Goal: Information Seeking & Learning: Learn about a topic

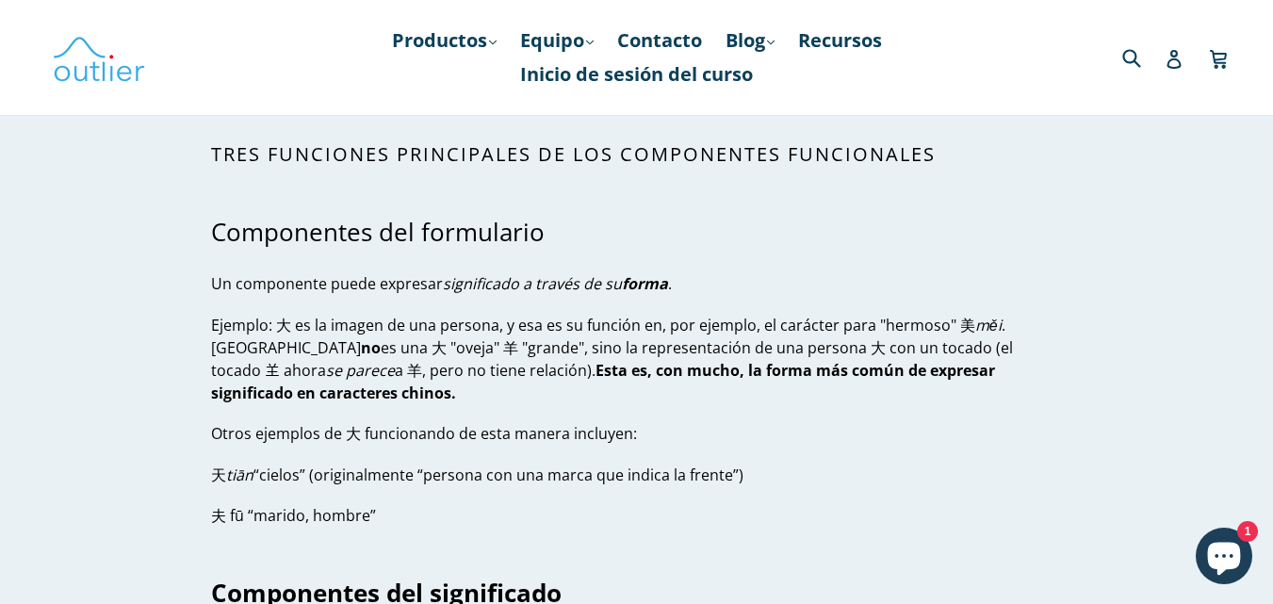
scroll to position [3719, 0]
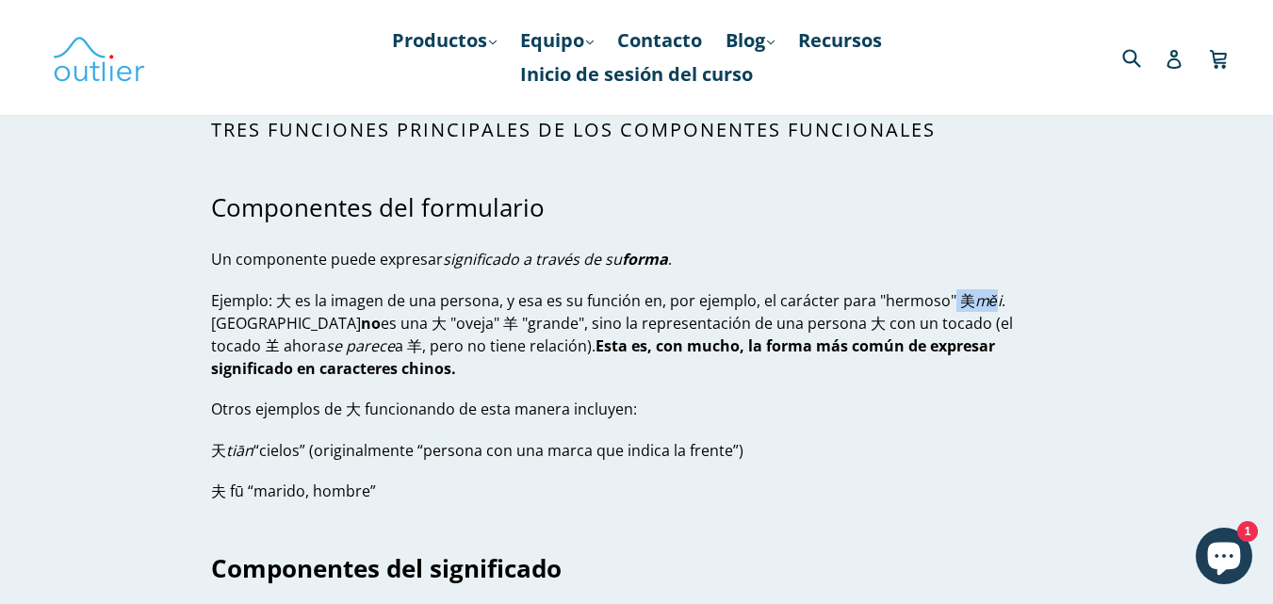
drag, startPoint x: 946, startPoint y: 276, endPoint x: 989, endPoint y: 282, distance: 42.8
click at [989, 289] on p "Ejemplo: 大 es la imagen de una persona, y esa es su función en, por ejemplo, el…" at bounding box center [636, 334] width 851 height 90
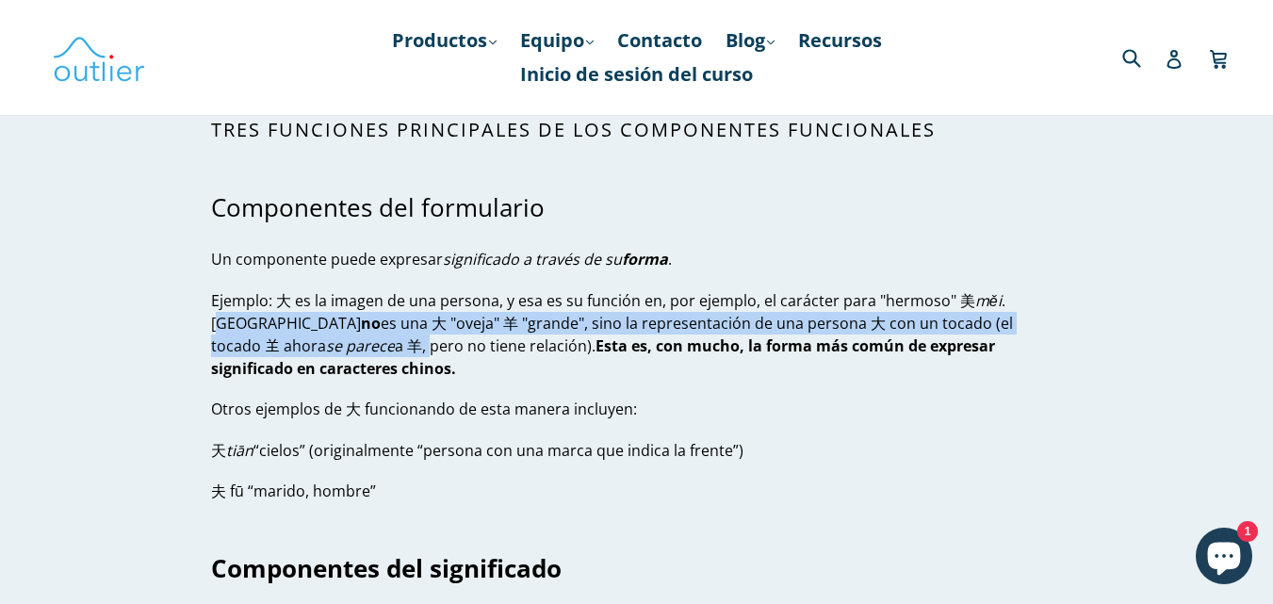
drag, startPoint x: 1011, startPoint y: 284, endPoint x: 1057, endPoint y: 290, distance: 46.6
click at [1057, 290] on p "Ejemplo: 大 es la imagen de una persona, y esa es su función en, por ejemplo, el…" at bounding box center [636, 334] width 851 height 90
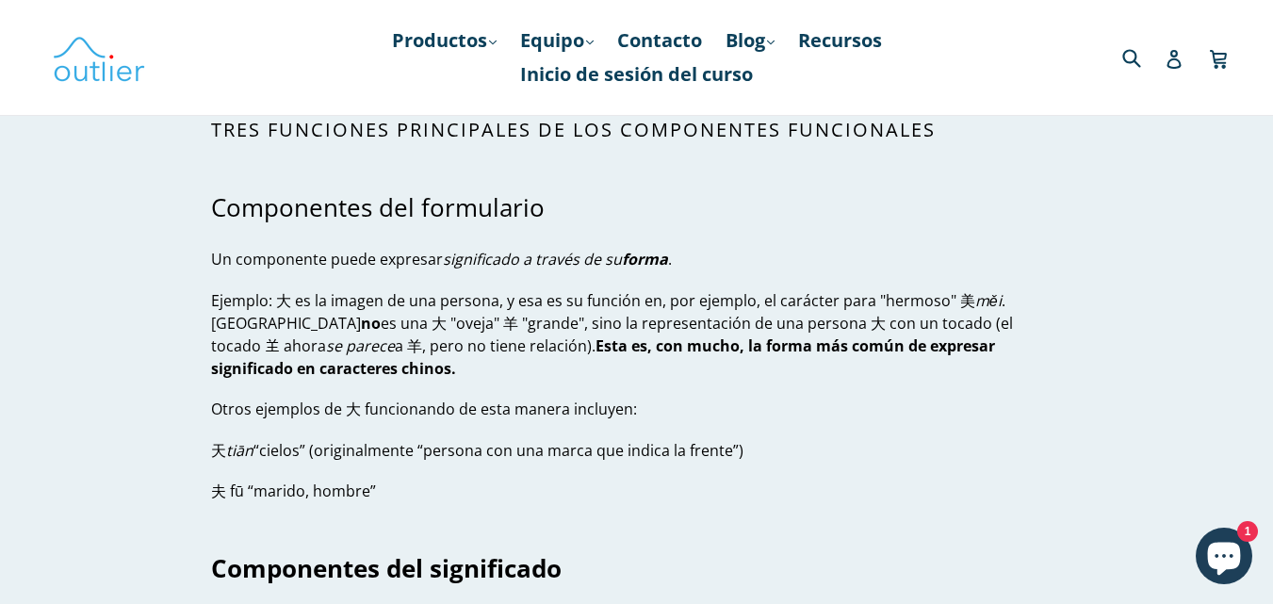
click at [254, 289] on p "Ejemplo: 大 es la imagen de una persona, y esa es su función en, por ejemplo, el…" at bounding box center [636, 334] width 851 height 90
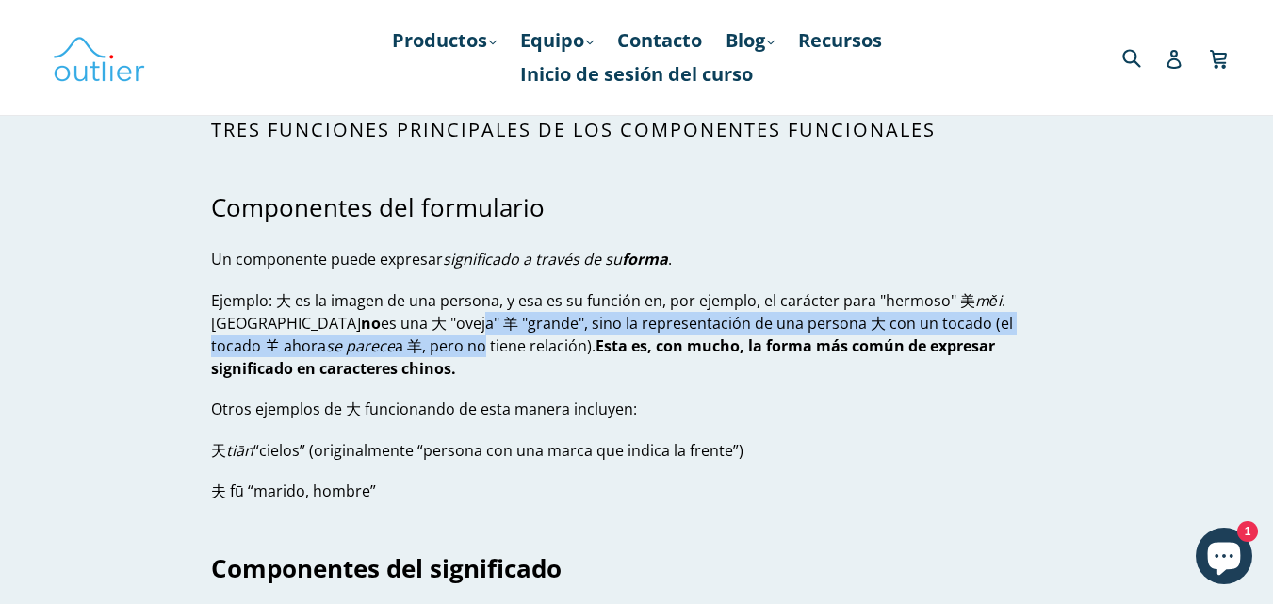
drag, startPoint x: 261, startPoint y: 313, endPoint x: 291, endPoint y: 311, distance: 30.2
click at [291, 311] on p "Ejemplo: 大 es la imagen de una persona, y esa es su función en, por ejemplo, el…" at bounding box center [636, 334] width 851 height 90
click at [303, 313] on font "es una 大 "oveja" 羊 "grande", sino la representación de una persona 大 con un toc…" at bounding box center [612, 334] width 802 height 43
click at [336, 313] on font "es una 大 "oveja" 羊 "grande", sino la representación de una persona 大 con un toc…" at bounding box center [612, 334] width 802 height 43
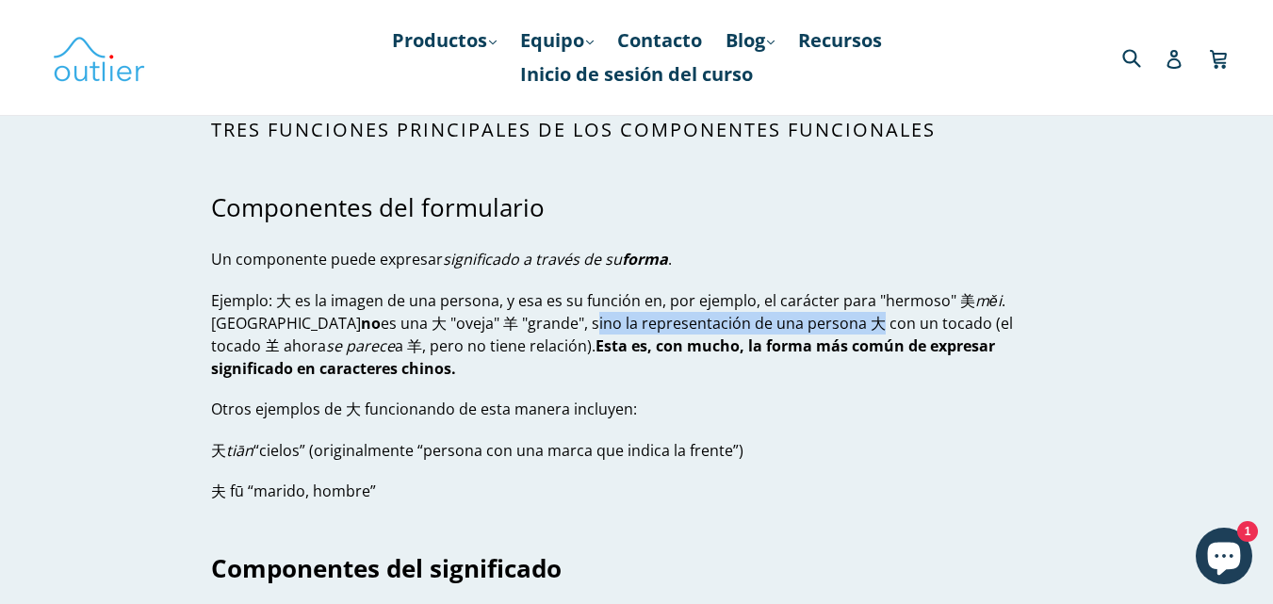
drag, startPoint x: 401, startPoint y: 303, endPoint x: 678, endPoint y: 295, distance: 276.3
click at [678, 313] on font "es una 大 "oveja" 羊 "grande", sino la representación de una persona 大 con un toc…" at bounding box center [612, 334] width 802 height 43
drag, startPoint x: 693, startPoint y: 301, endPoint x: 674, endPoint y: 301, distance: 18.8
click at [674, 313] on font "es una 大 "oveja" 羊 "grande", sino la representación de una persona 大 con un toc…" at bounding box center [612, 334] width 802 height 43
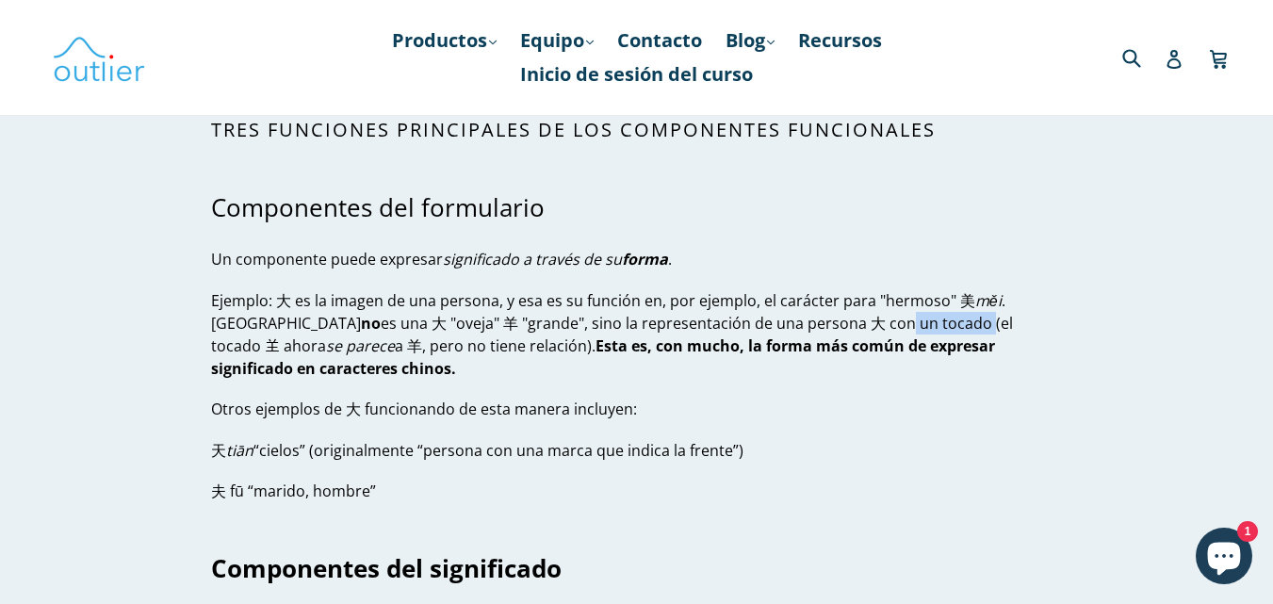
drag, startPoint x: 709, startPoint y: 300, endPoint x: 797, endPoint y: 303, distance: 88.6
click at [797, 313] on font "es una 大 "oveja" 羊 "grande", sino la representación de una persona 大 con un toc…" at bounding box center [612, 334] width 802 height 43
click at [806, 398] on p "Otros ejemplos de 大 funcionando de esta manera incluyen:" at bounding box center [636, 409] width 851 height 23
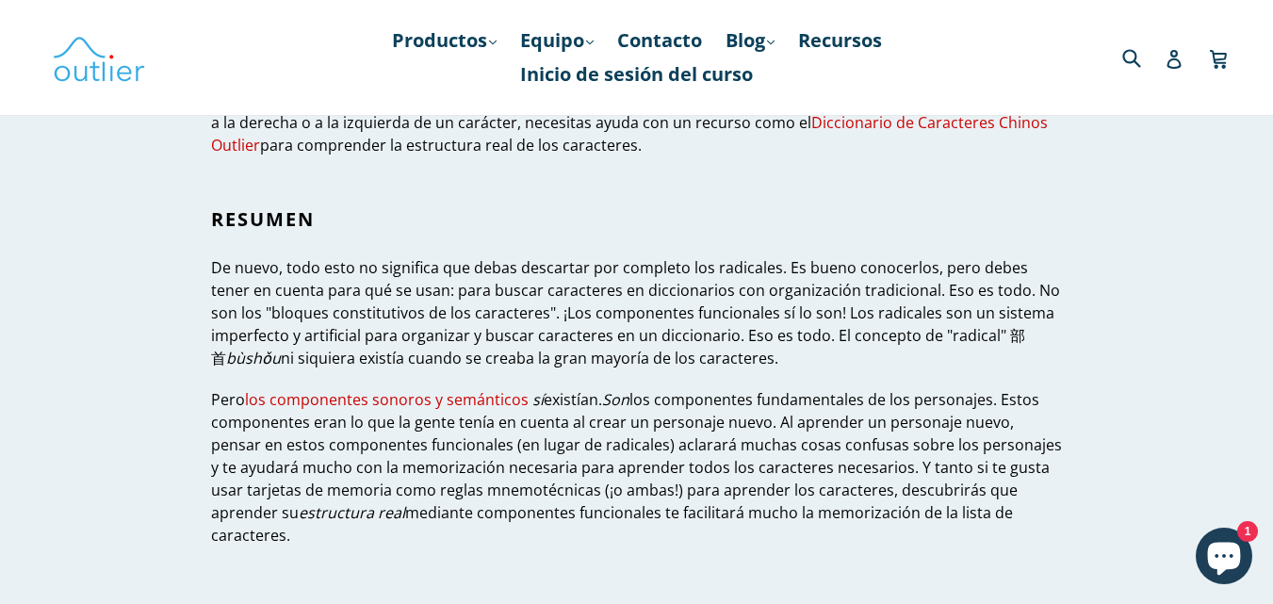
scroll to position [5985, 0]
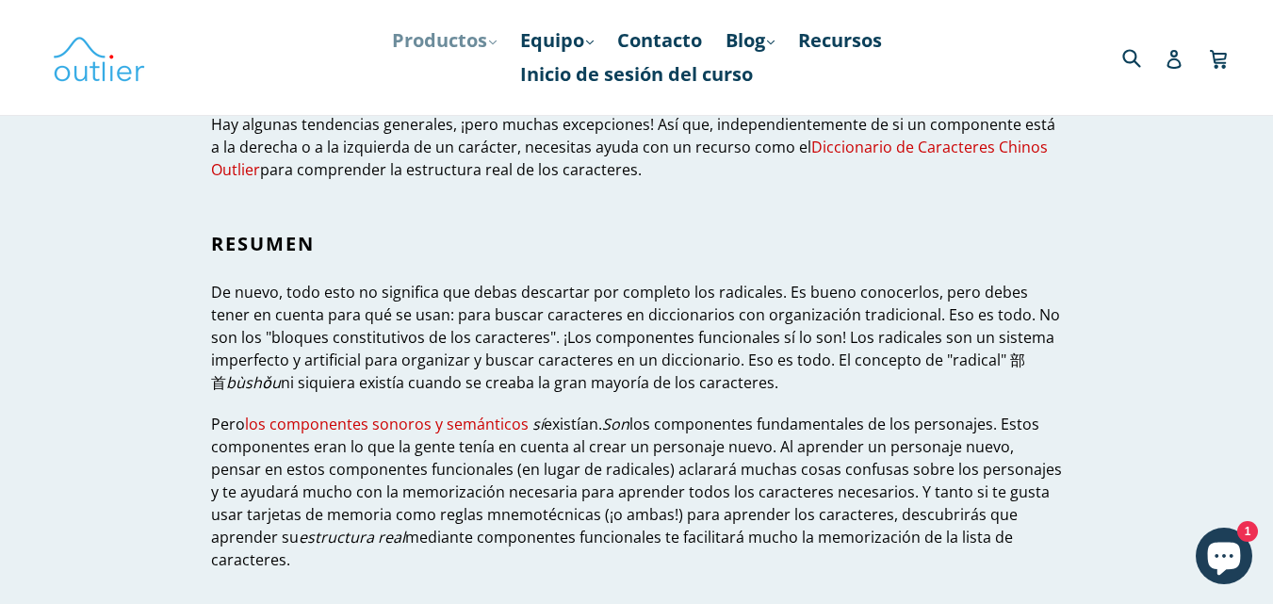
click at [490, 51] on link "Productos .cls-1{fill:#231f20} expandir" at bounding box center [444, 41] width 123 height 34
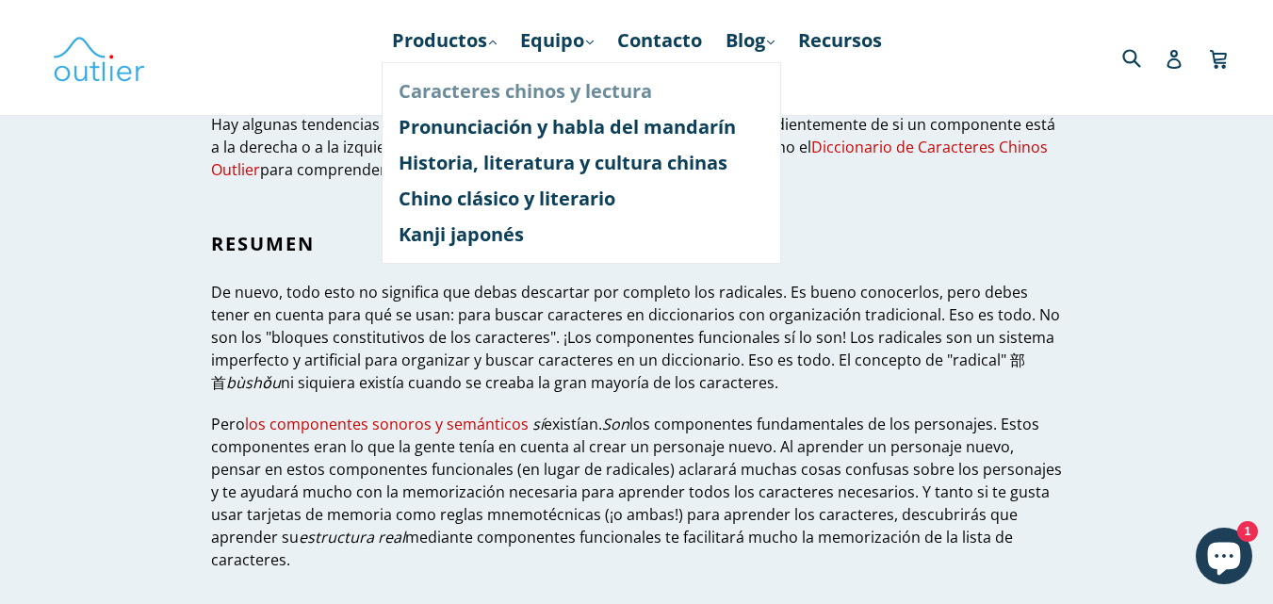
click at [564, 93] on font "Caracteres chinos y lectura" at bounding box center [526, 90] width 254 height 25
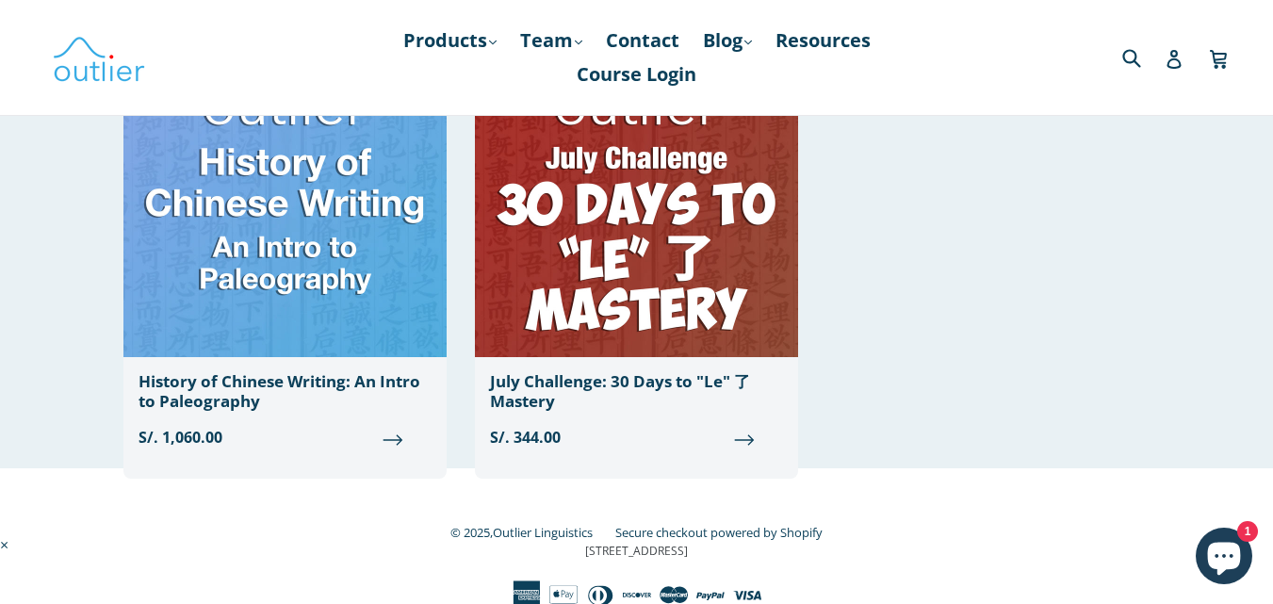
scroll to position [2168, 0]
